Goal: Task Accomplishment & Management: Manage account settings

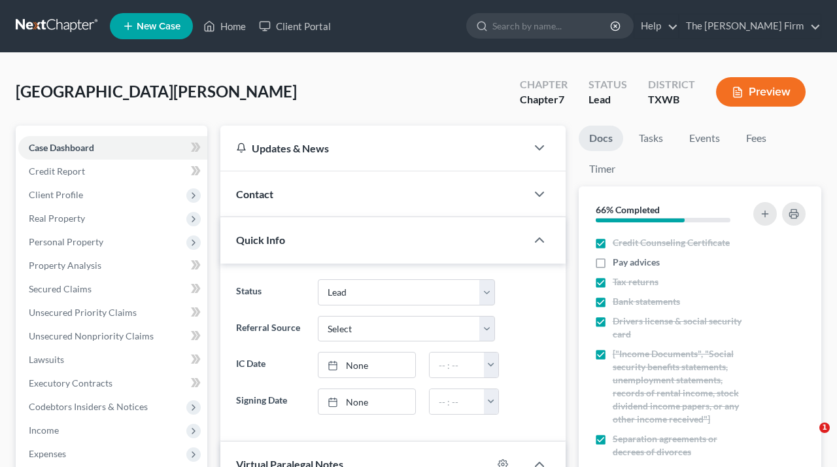
select select "10"
click at [63, 18] on link at bounding box center [58, 26] width 84 height 24
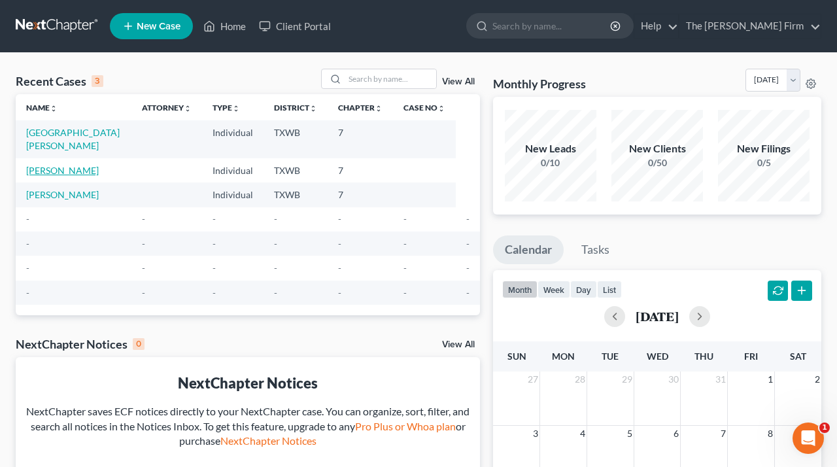
click at [74, 165] on link "[PERSON_NAME]" at bounding box center [62, 170] width 73 height 11
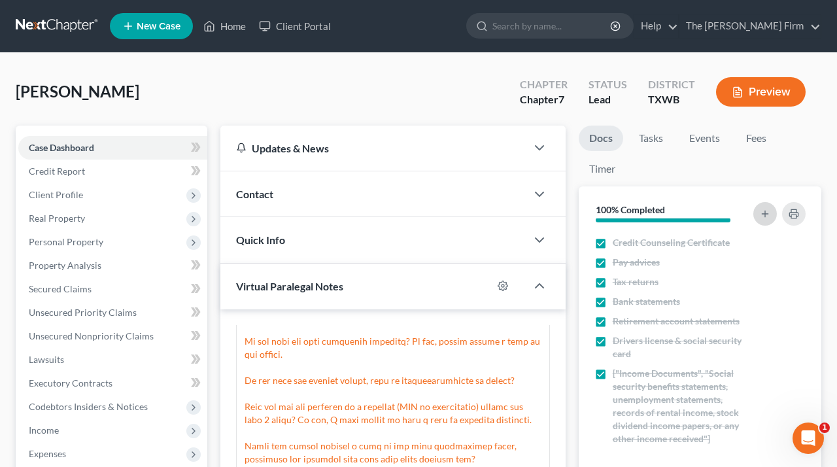
click at [754, 214] on button "button" at bounding box center [765, 214] width 24 height 24
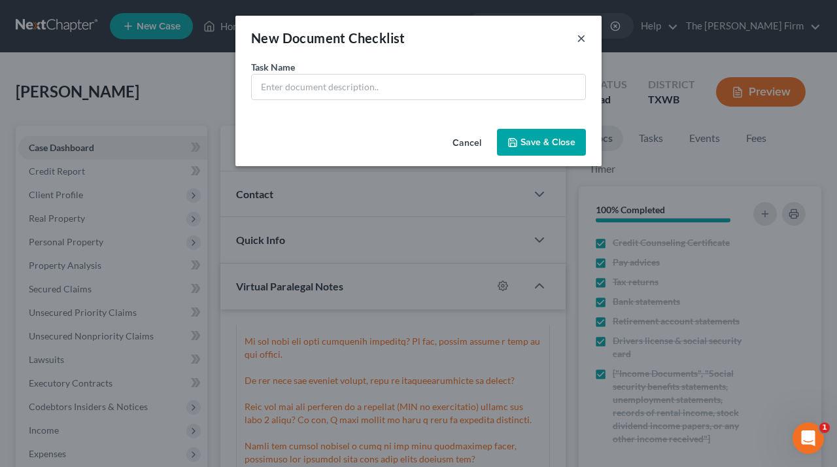
click at [583, 37] on button "×" at bounding box center [581, 38] width 9 height 16
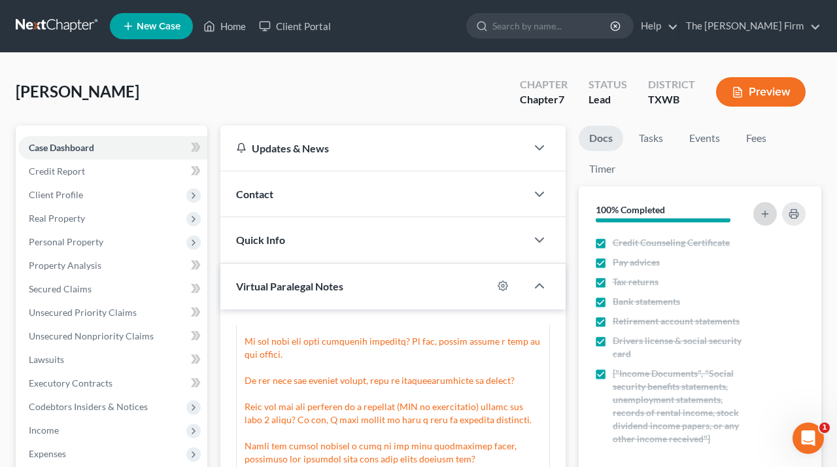
click at [766, 214] on icon "button" at bounding box center [765, 214] width 10 height 10
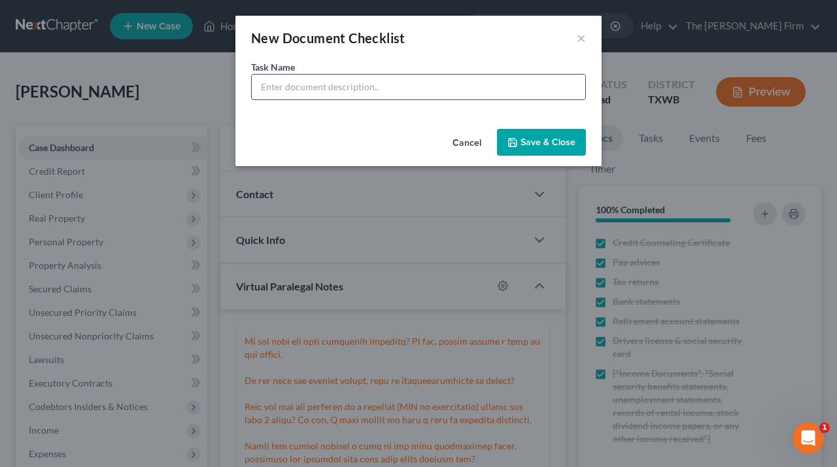
click at [468, 91] on input "text" at bounding box center [418, 87] width 333 height 25
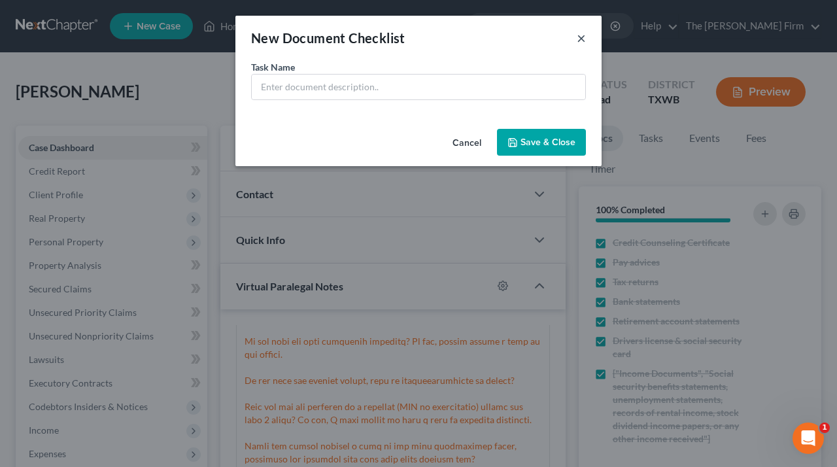
click at [583, 35] on button "×" at bounding box center [581, 38] width 9 height 16
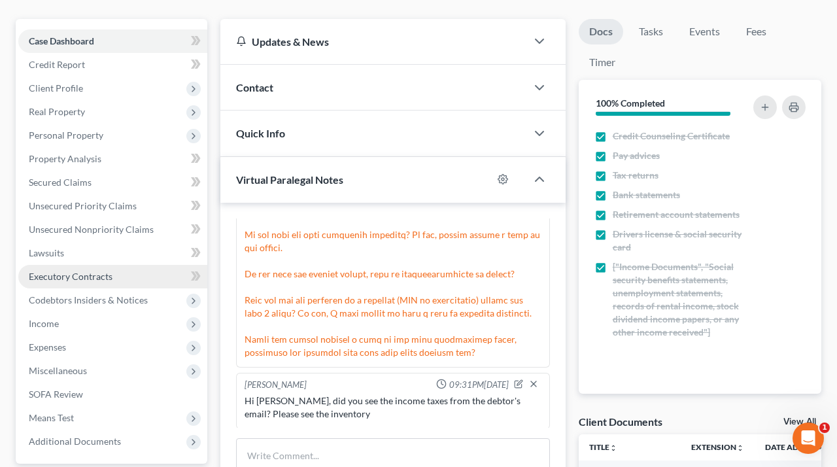
scroll to position [107, 0]
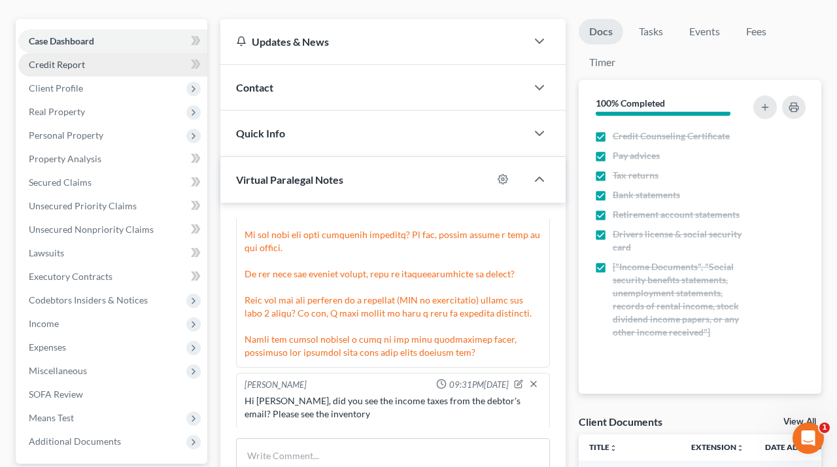
click at [97, 64] on link "Credit Report" at bounding box center [112, 65] width 189 height 24
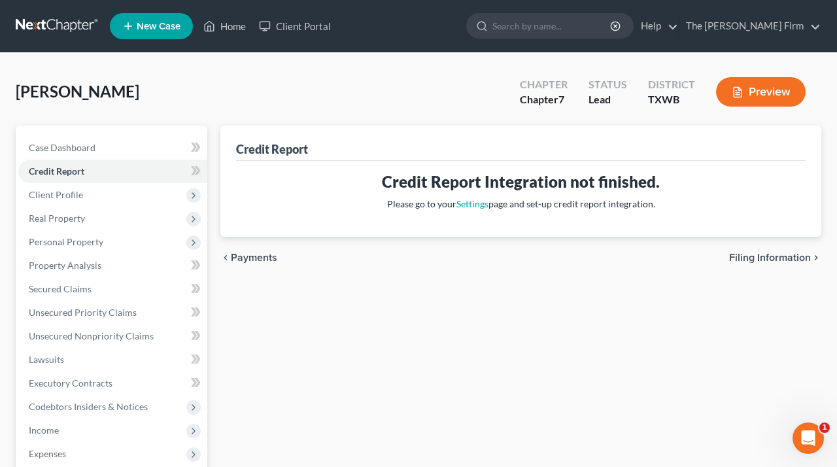
click at [590, 194] on div "Credit Report Integration not finished. Please go to your Settings page and set…" at bounding box center [520, 190] width 549 height 39
click at [58, 148] on span "Case Dashboard" at bounding box center [62, 147] width 67 height 11
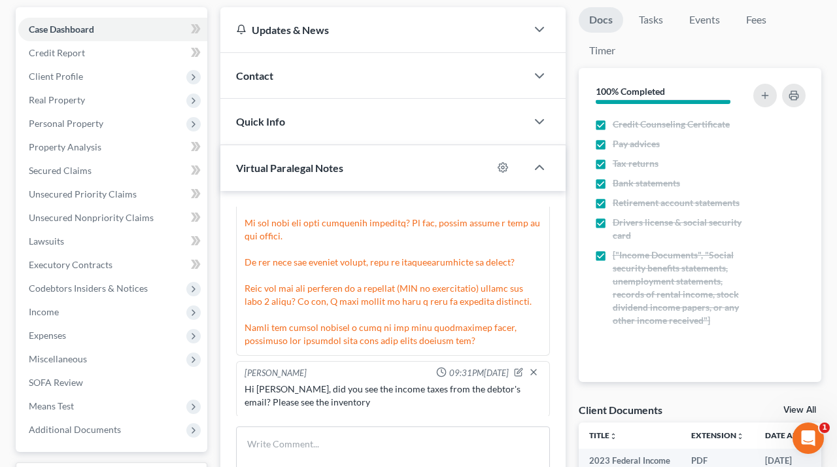
scroll to position [446, 0]
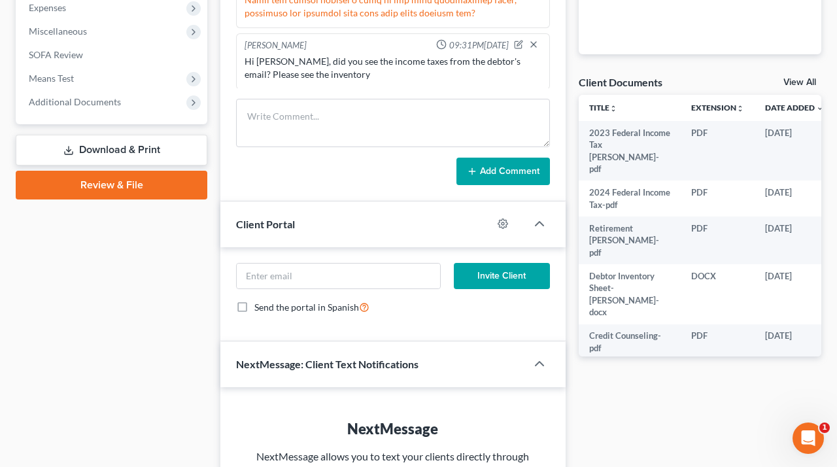
click at [804, 79] on link "View All" at bounding box center [799, 82] width 33 height 9
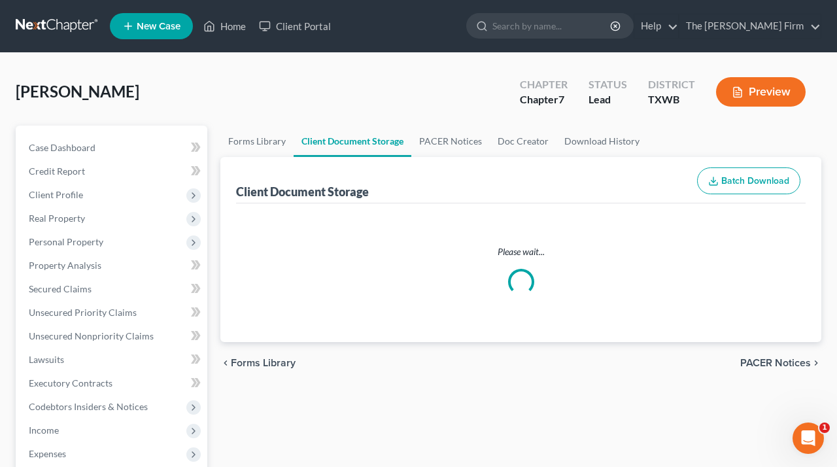
select select "10"
select select "0"
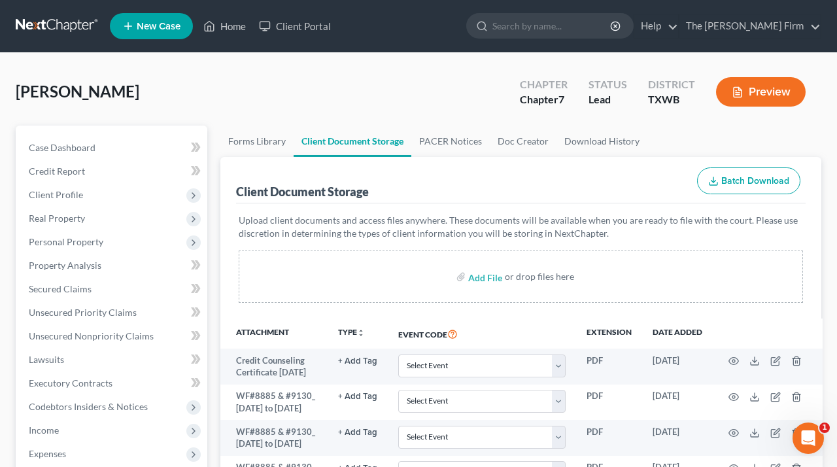
select select "10"
select select "0"
click at [269, 136] on link "Forms Library" at bounding box center [256, 141] width 73 height 31
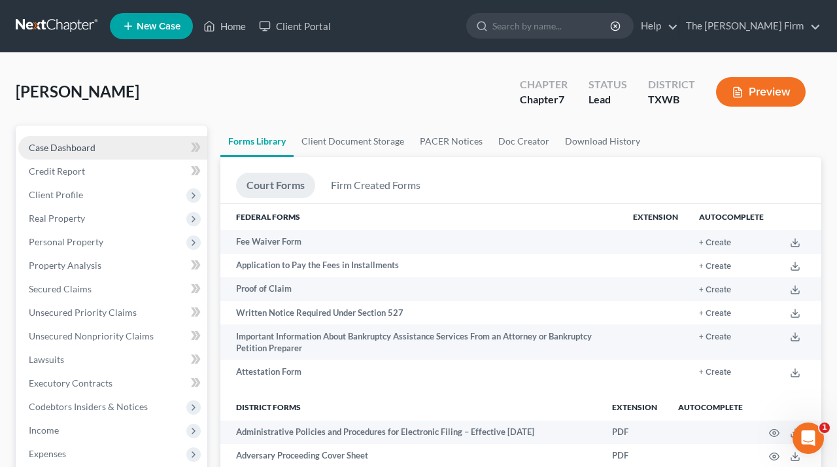
click at [76, 143] on span "Case Dashboard" at bounding box center [62, 147] width 67 height 11
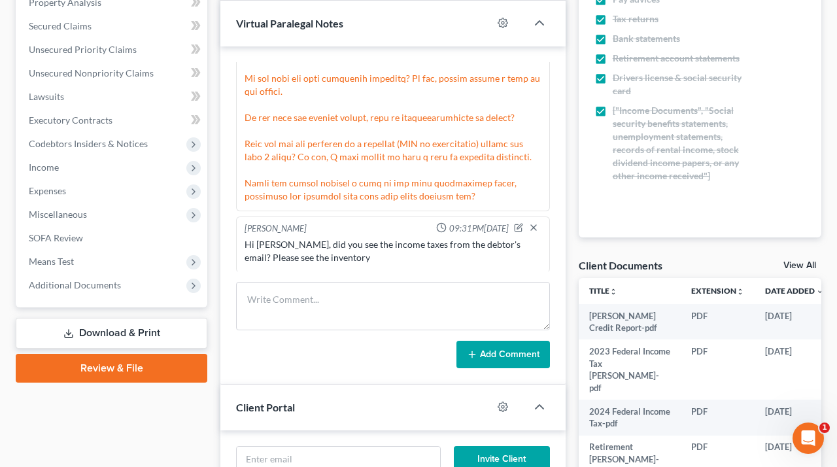
scroll to position [276, 0]
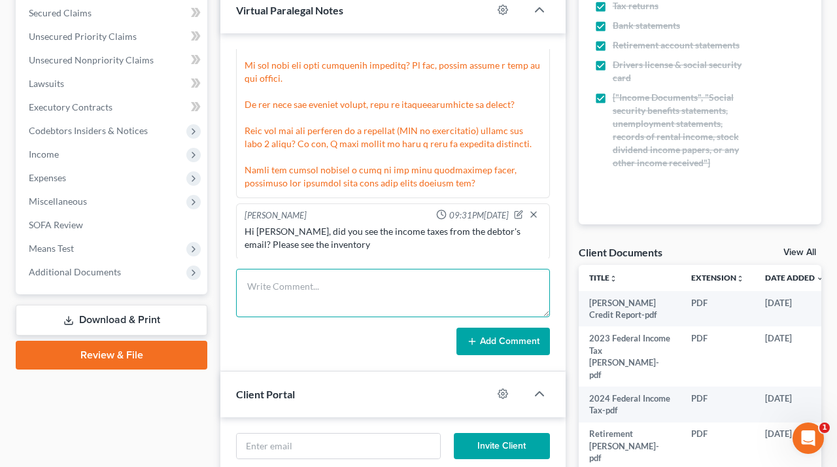
click at [340, 277] on textarea at bounding box center [393, 293] width 314 height 48
type textarea "Credit Report has been uploaded. She has no crypto or life insurance"
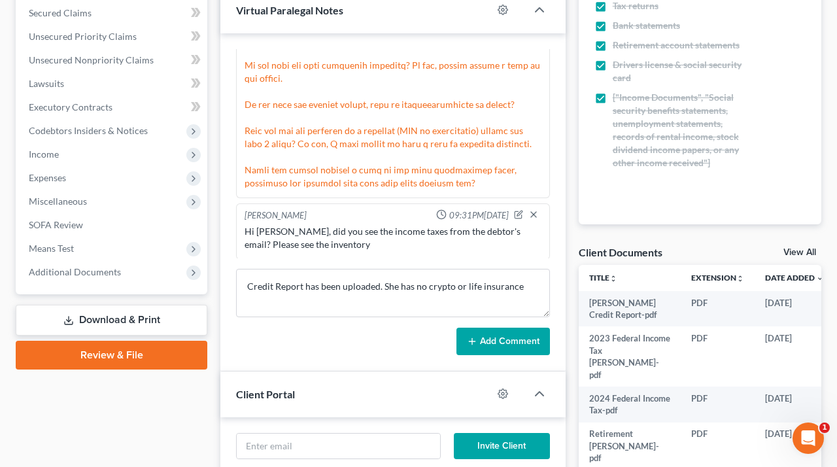
click at [509, 345] on button "Add Comment" at bounding box center [502, 341] width 93 height 27
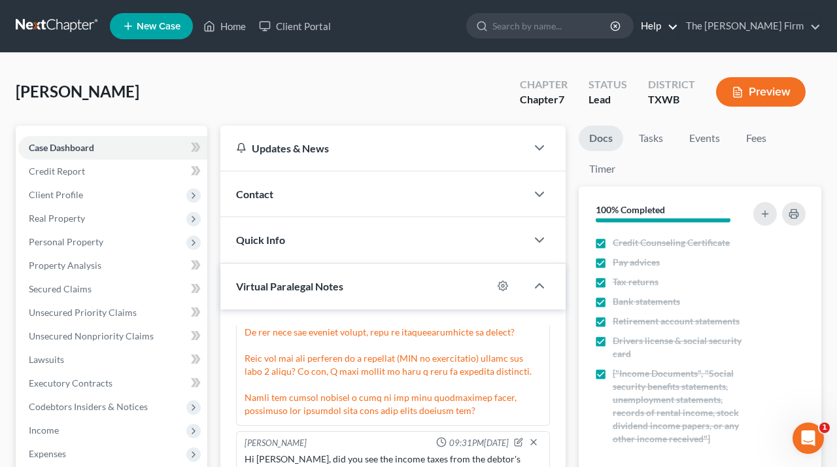
scroll to position [0, 0]
